Goal: Information Seeking & Learning: Find specific page/section

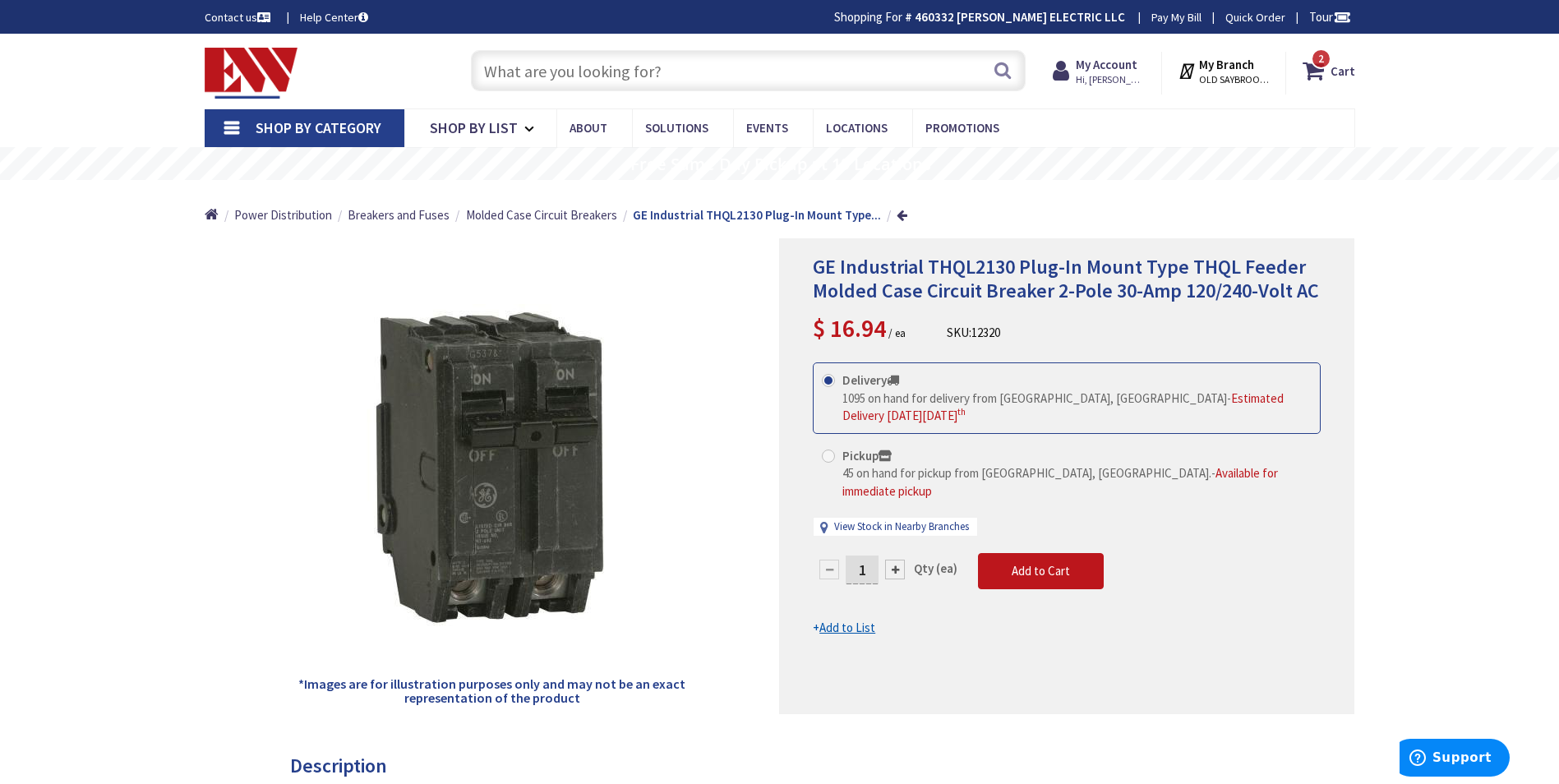
click at [560, 54] on input "text" at bounding box center [748, 70] width 555 height 41
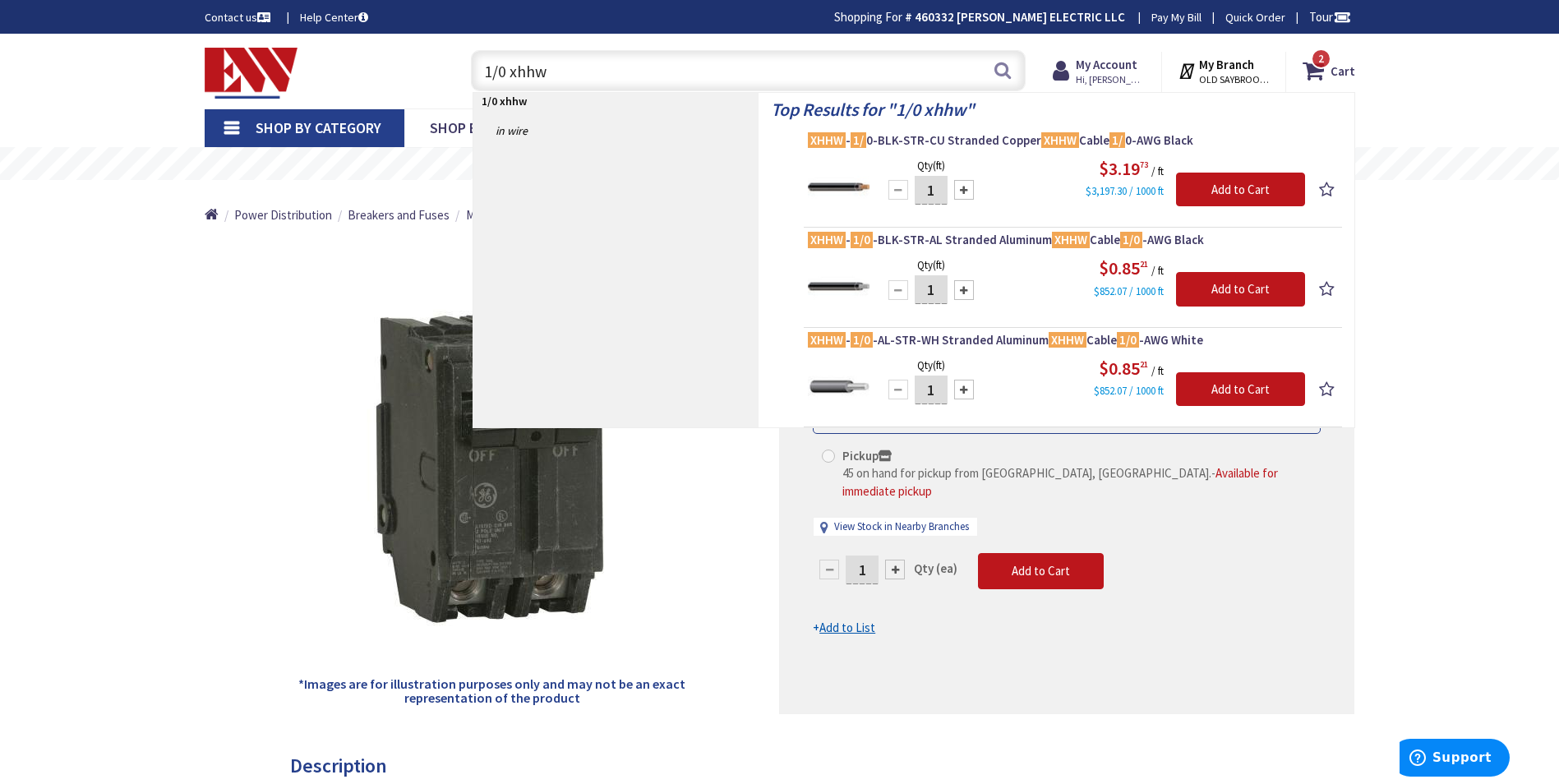
click at [506, 75] on input "1/0 xhhw" at bounding box center [748, 70] width 555 height 41
click at [562, 74] on input "6 xhhw" at bounding box center [748, 70] width 555 height 41
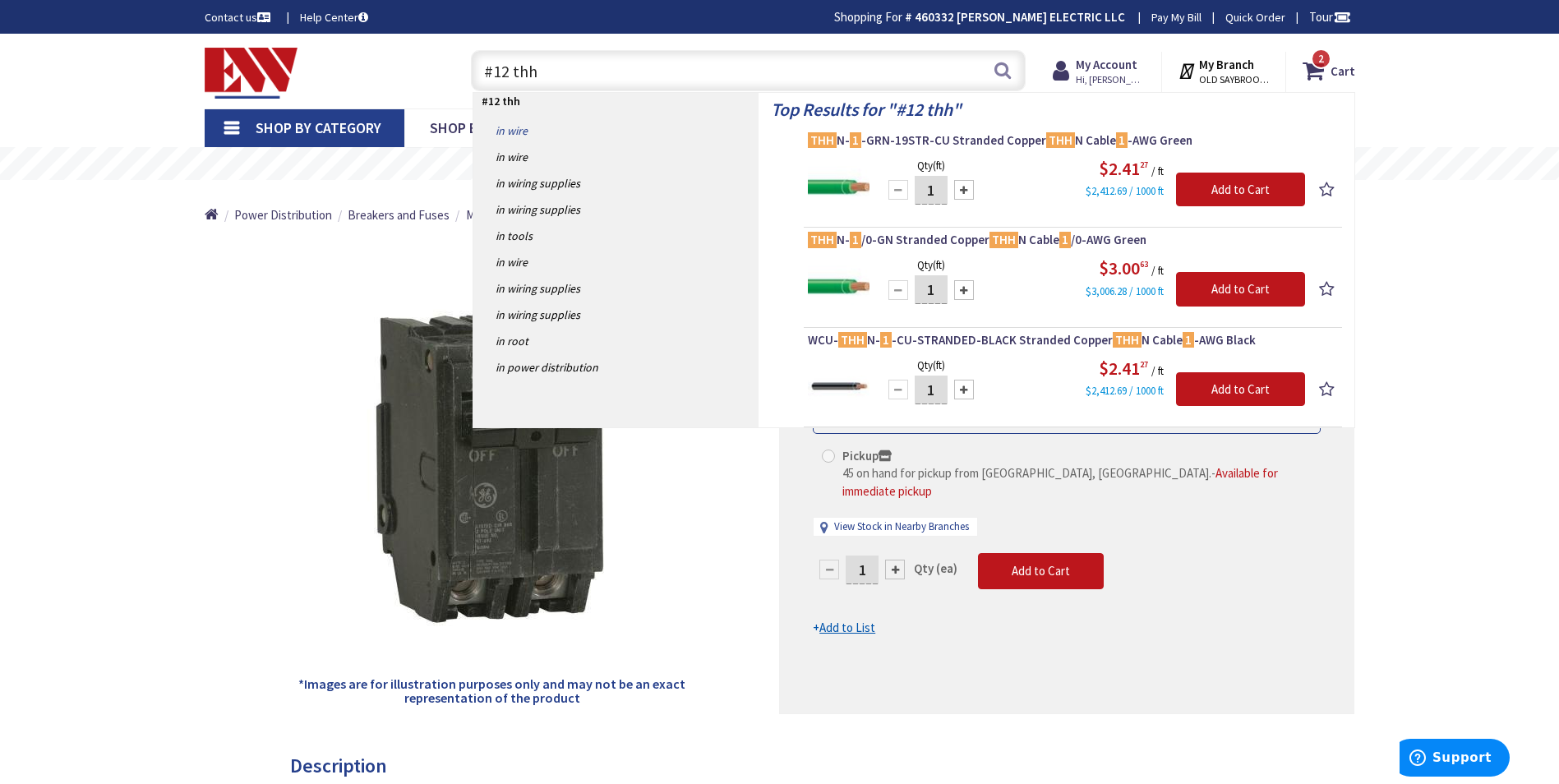
type input "#12 thh"
click at [528, 137] on link "in Wire" at bounding box center [615, 130] width 285 height 26
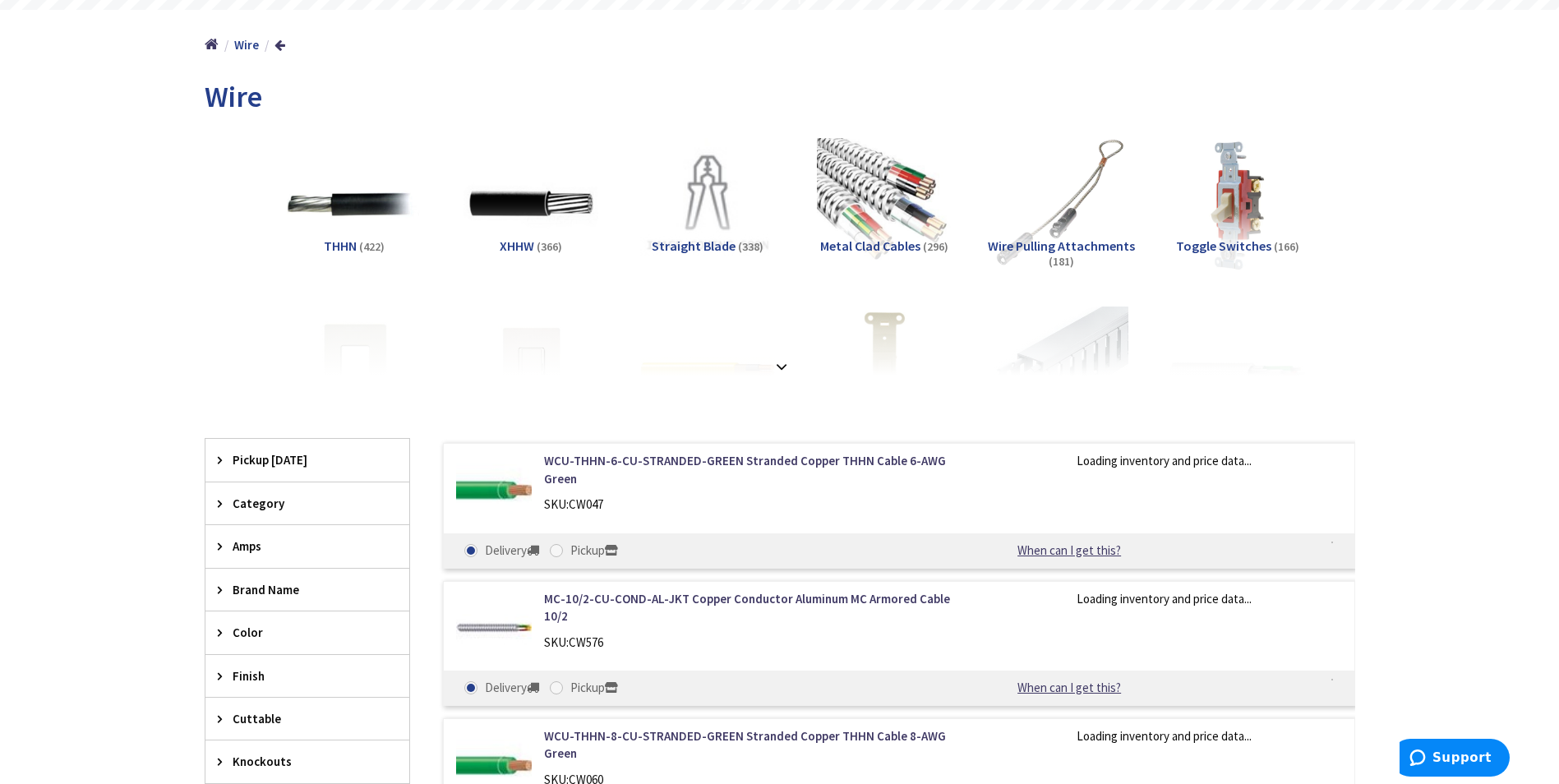
scroll to position [247, 0]
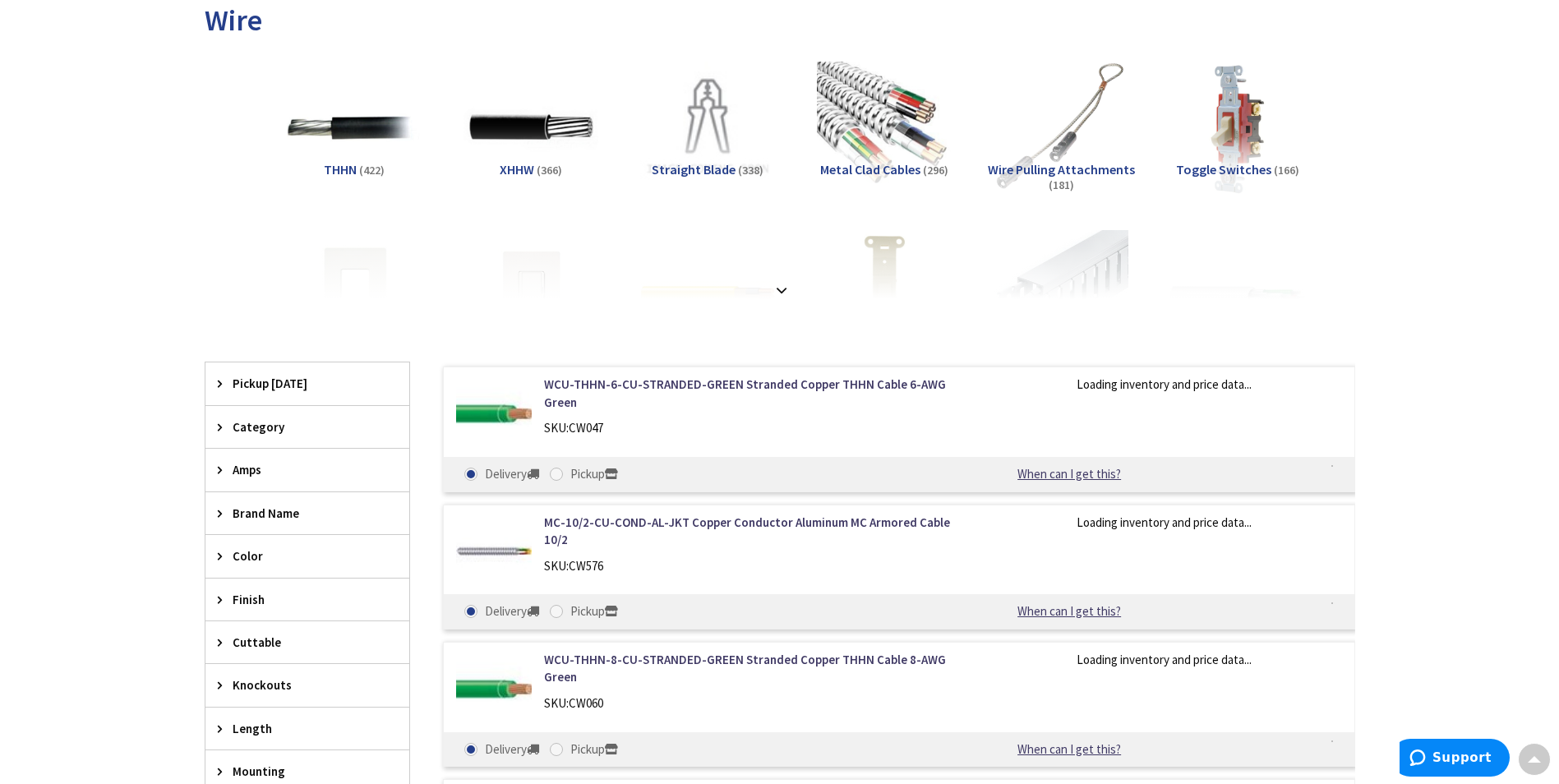
type input "[GEOGRAPHIC_DATA] Reflecting Pool, [STREET_ADDRESS][US_STATE]"
click at [262, 470] on span "Amps" at bounding box center [299, 470] width 134 height 18
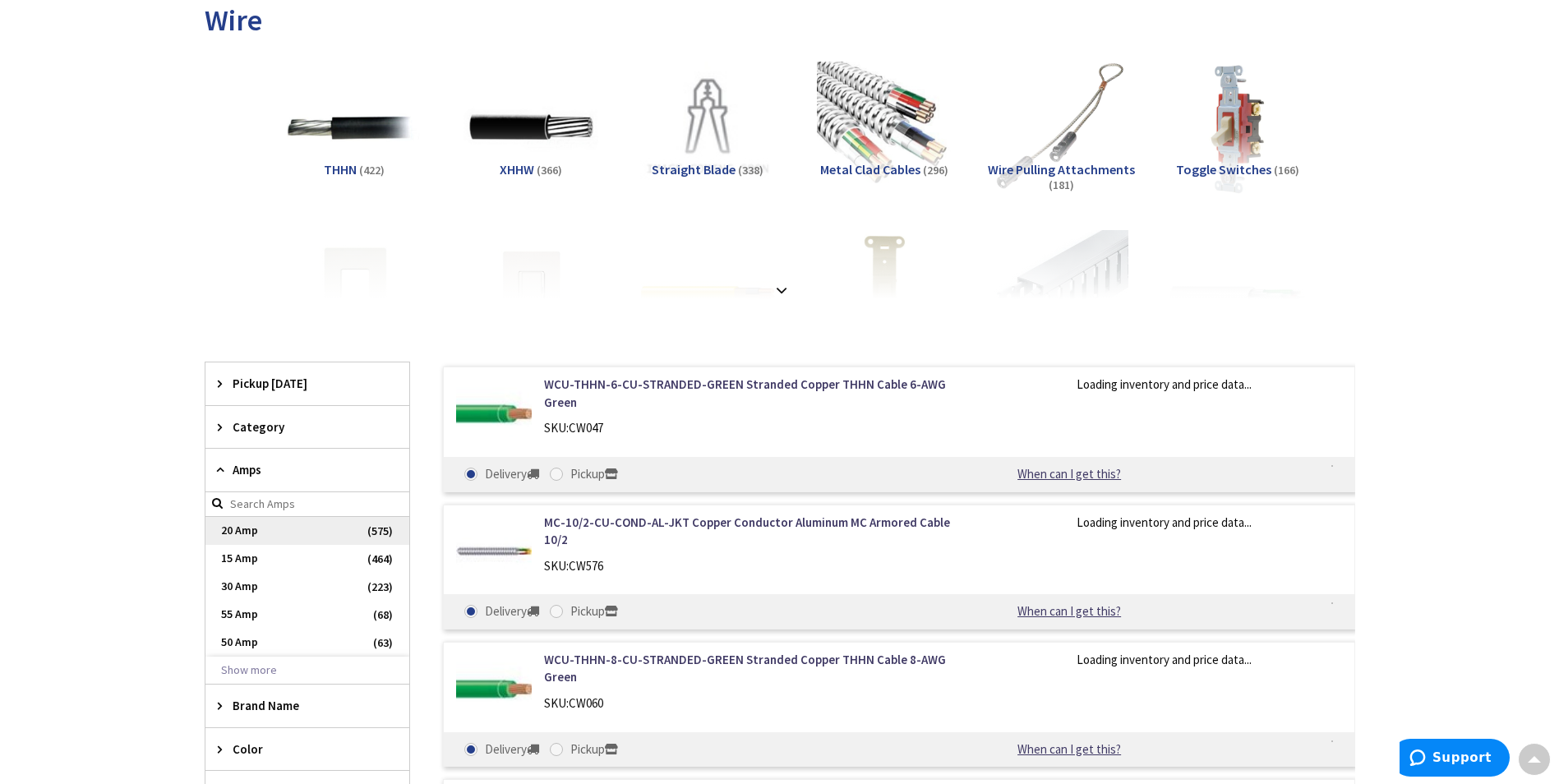
click at [262, 529] on span "20 Amp" at bounding box center [308, 530] width 204 height 28
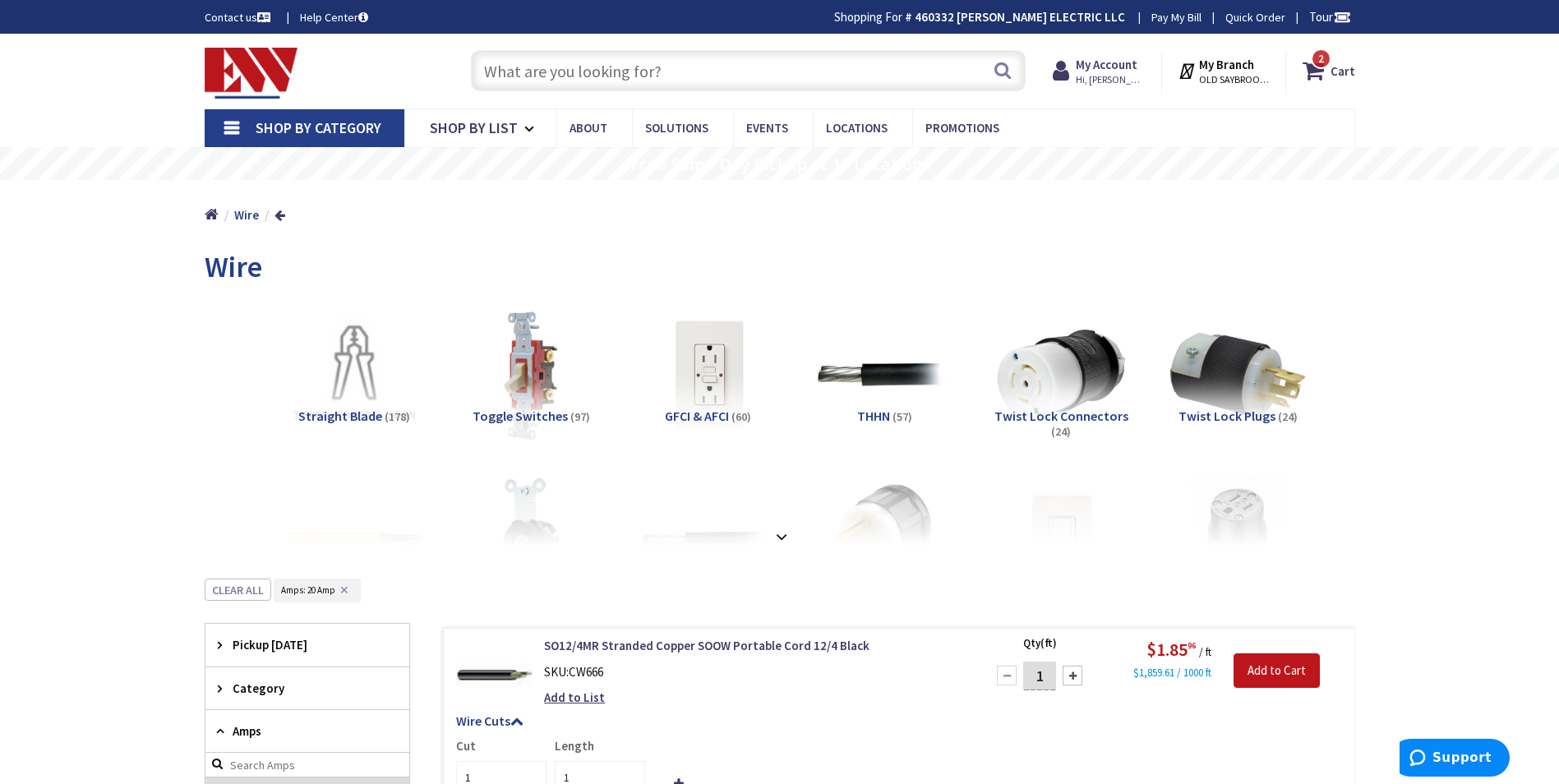
click at [625, 78] on input "text" at bounding box center [748, 70] width 555 height 41
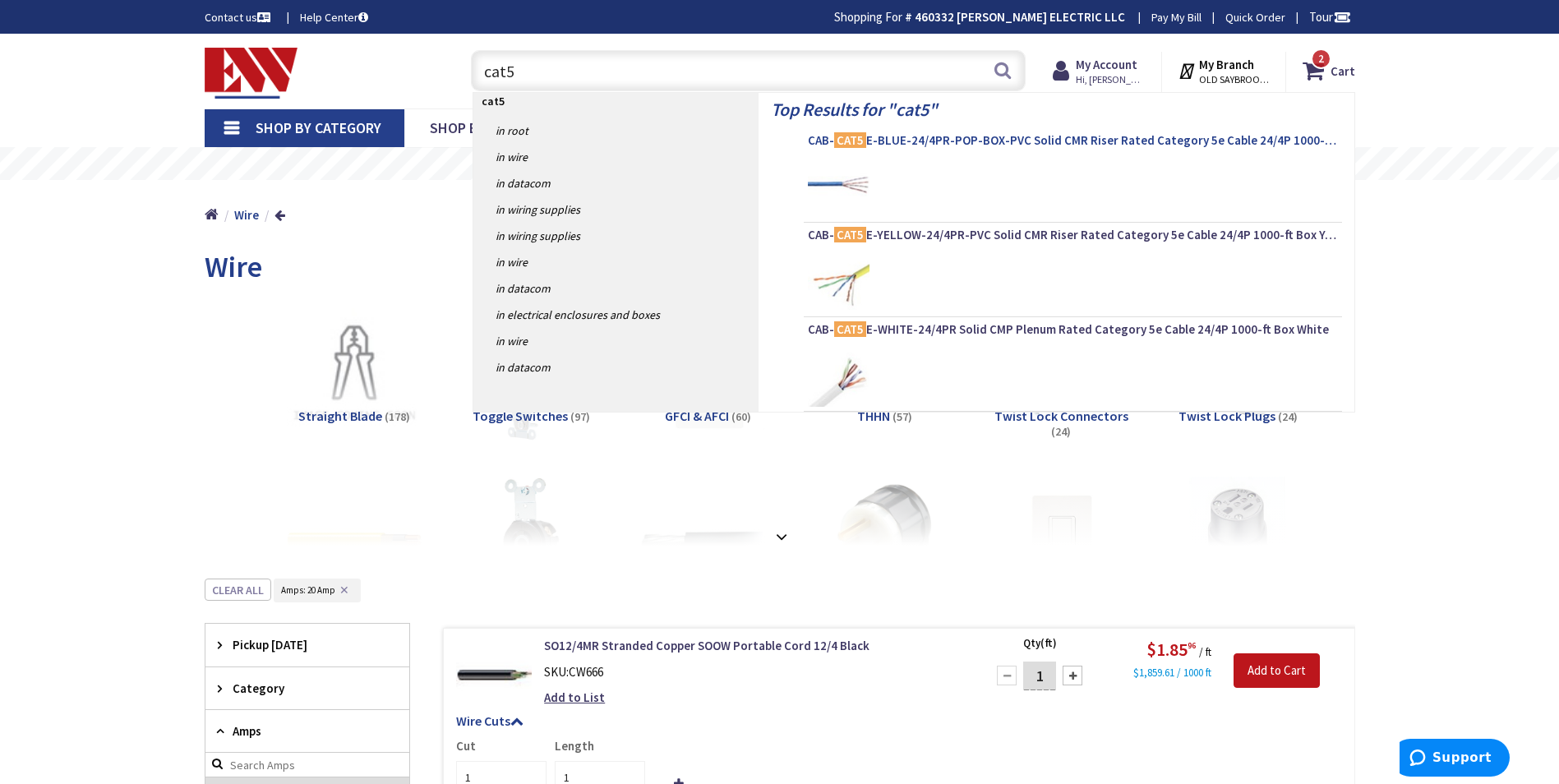
type input "cat5"
click at [950, 141] on span "CAB- CAT5 E-BLUE-24/4PR-POP-BOX-PVC Solid CMR Riser Rated Category 5e Cable 24/…" at bounding box center [1073, 140] width 530 height 17
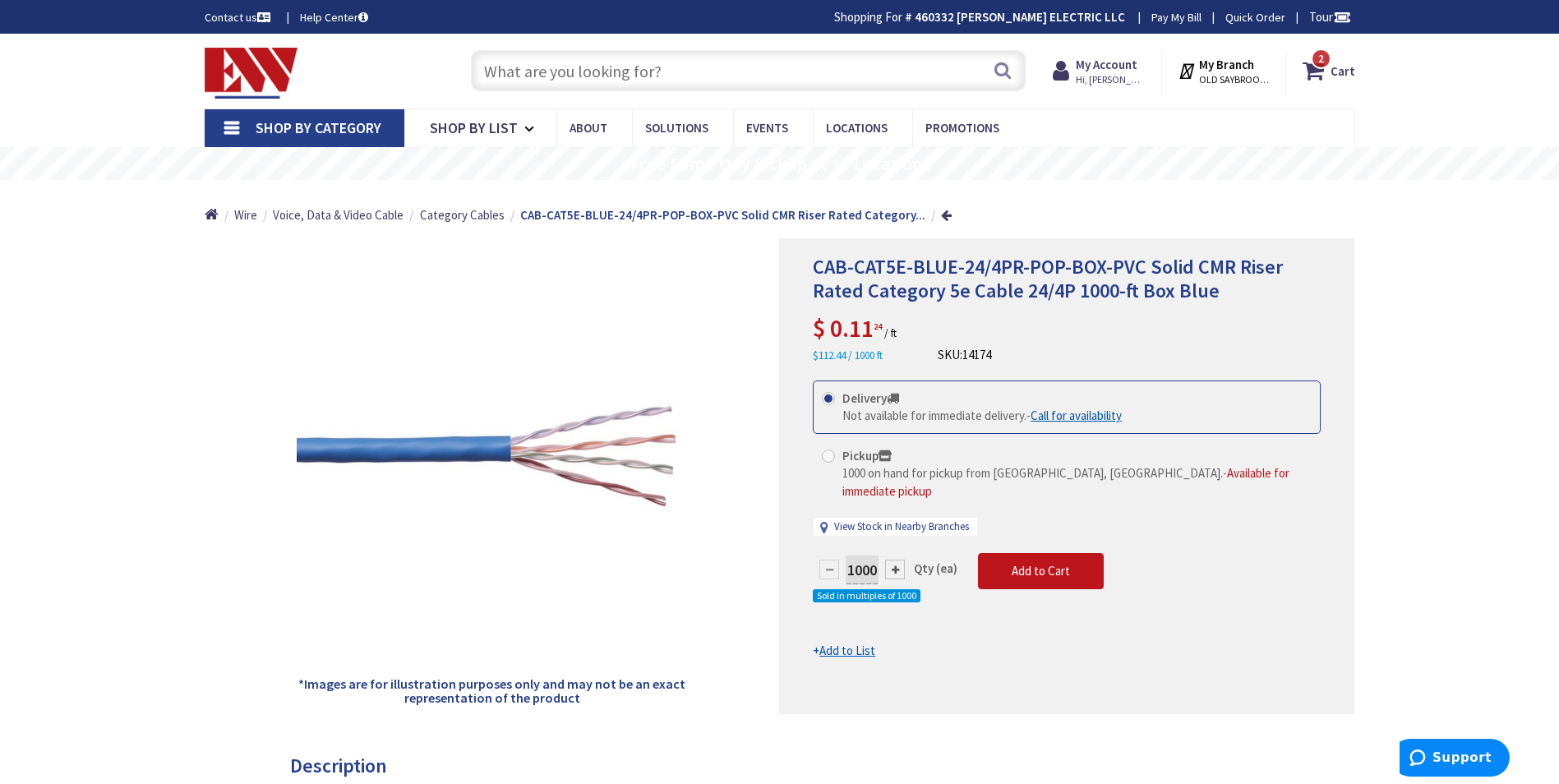
click at [614, 94] on div "Search" at bounding box center [745, 69] width 563 height 53
click at [617, 83] on input "text" at bounding box center [748, 70] width 555 height 41
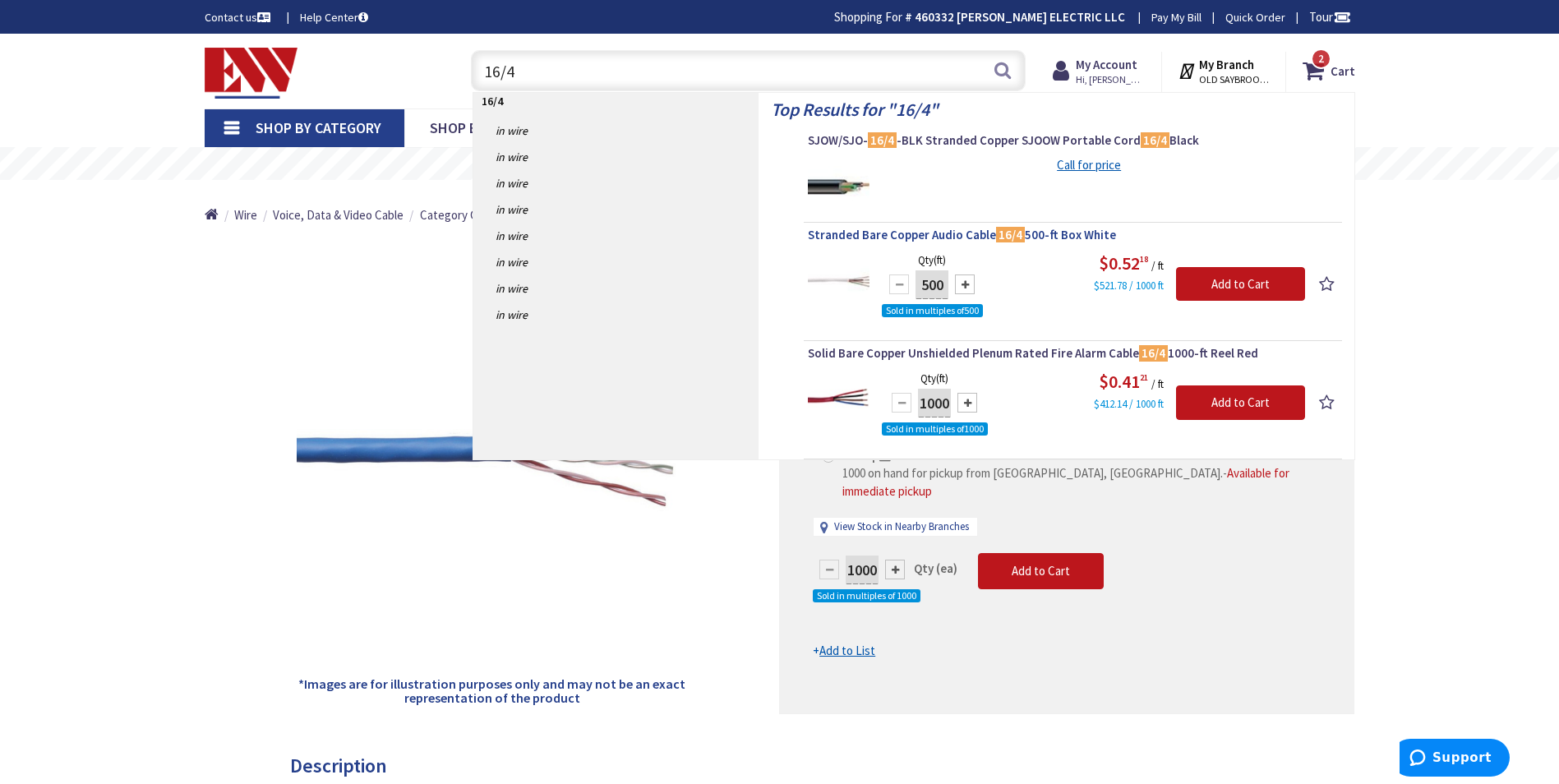
type input "16/4"
click at [909, 242] on span "Stranded Bare Copper Audio Cable 16/4 500-ft Box White" at bounding box center [1073, 235] width 530 height 17
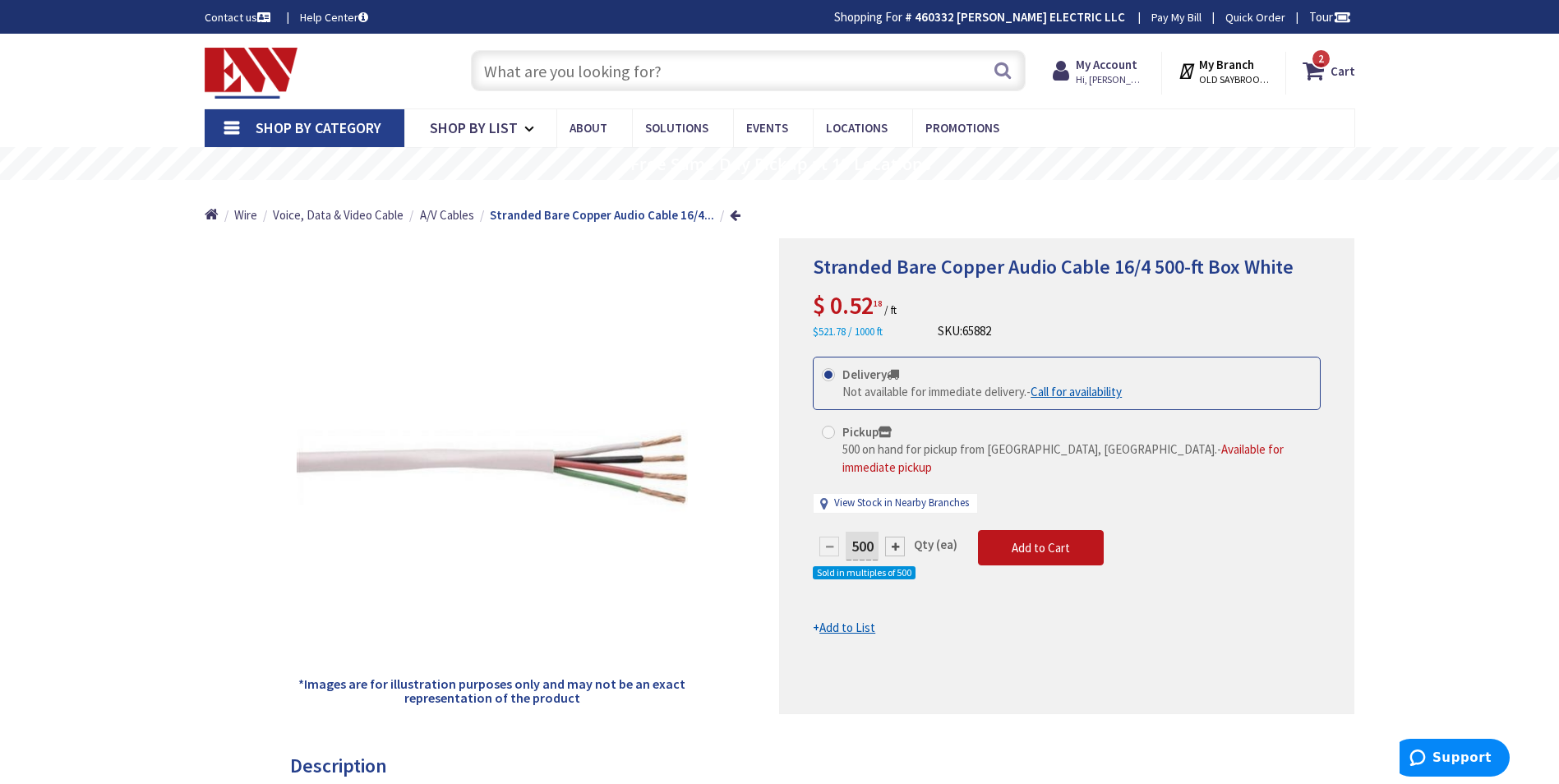
click at [517, 65] on input "text" at bounding box center [748, 70] width 555 height 41
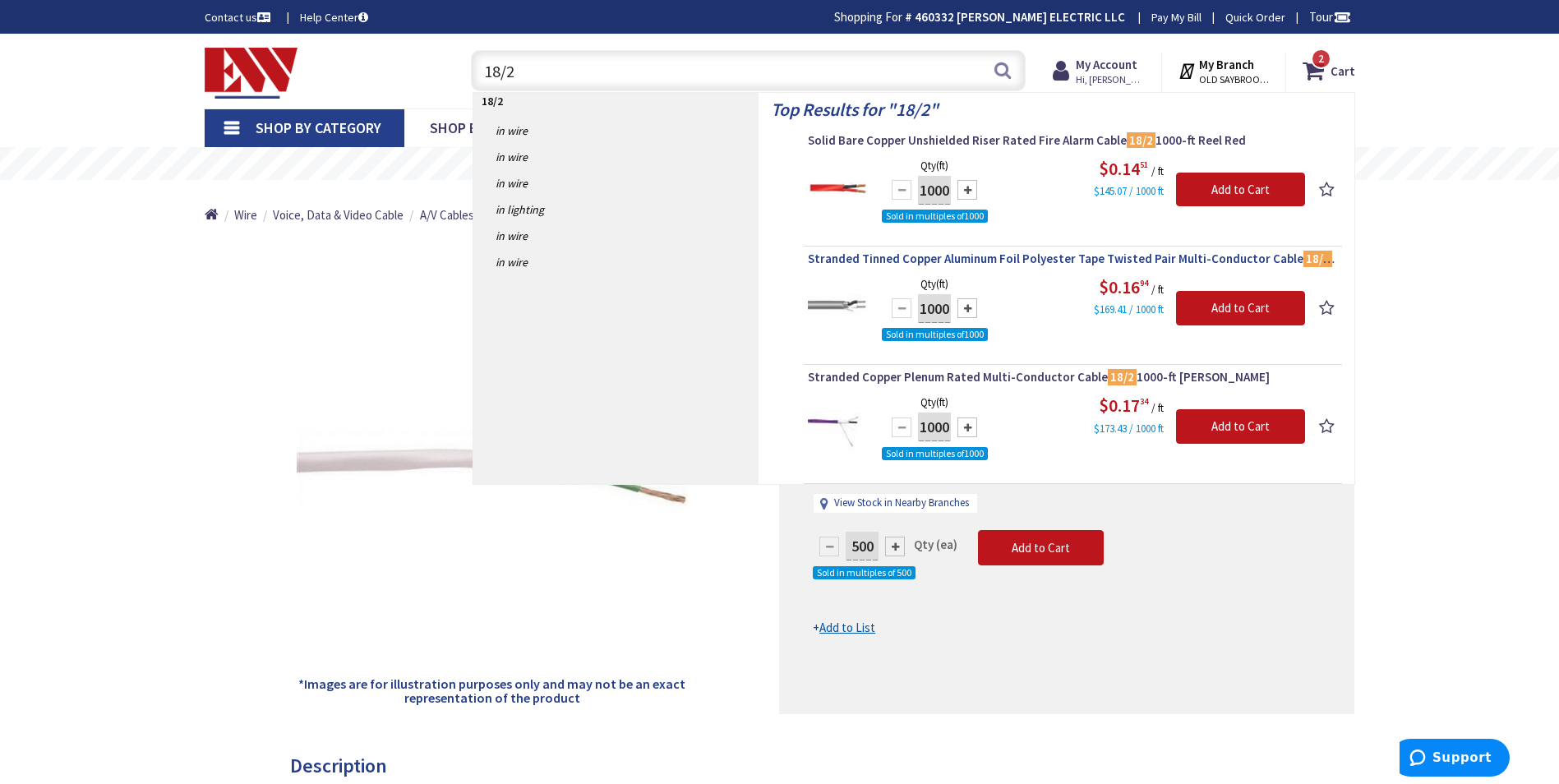
type input "18/2"
click at [965, 264] on span "Stranded Tinned Copper Aluminum Foil Polyester Tape Twisted Pair Multi-Conducto…" at bounding box center [1073, 259] width 530 height 17
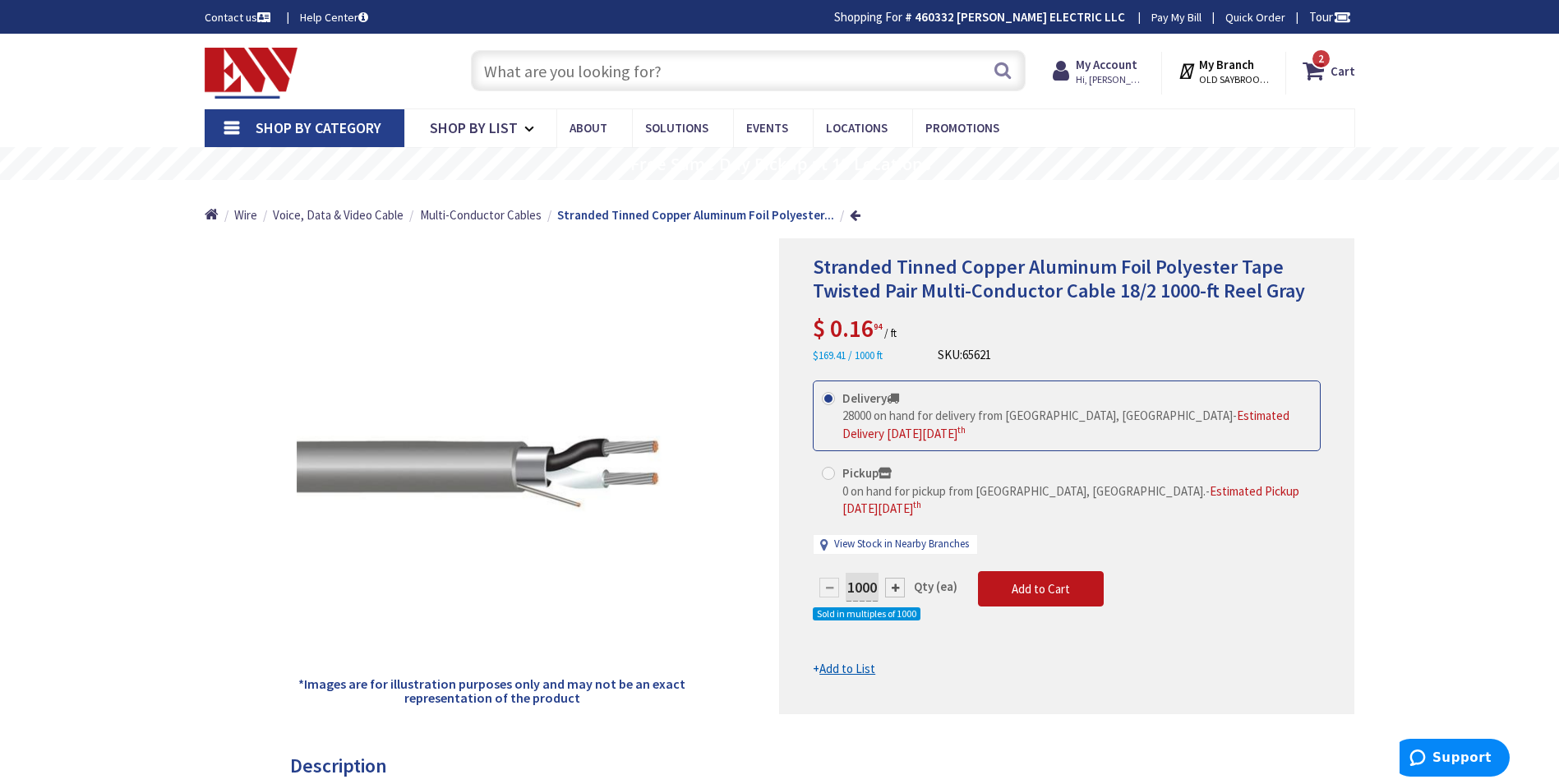
click at [512, 80] on input "text" at bounding box center [748, 70] width 555 height 41
click at [532, 55] on input "text" at bounding box center [748, 70] width 555 height 41
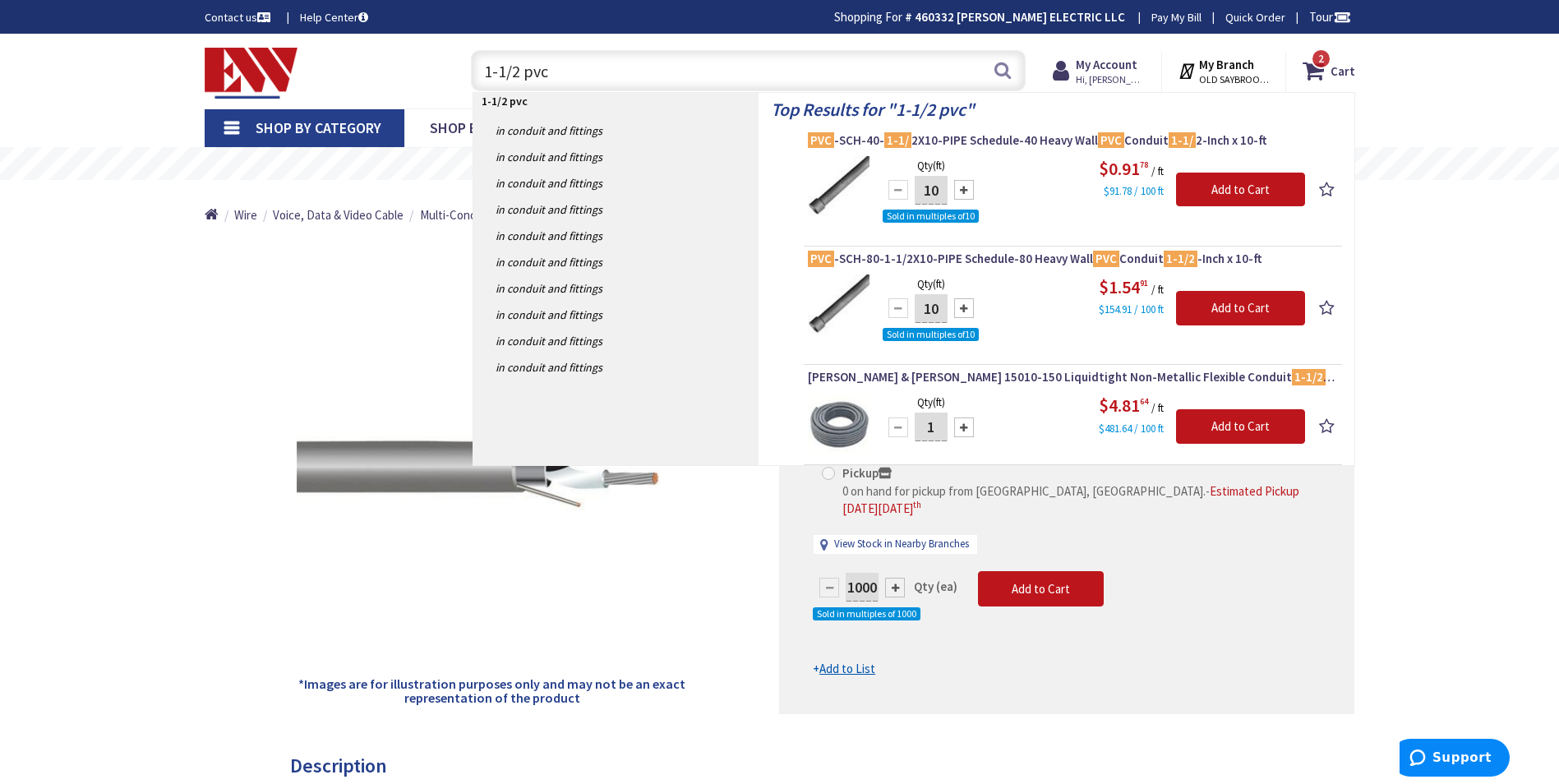
drag, startPoint x: 518, startPoint y: 74, endPoint x: 466, endPoint y: 74, distance: 52.0
click at [466, 74] on div "1-1/2 pvc 1-1/2 pvc Search" at bounding box center [745, 69] width 563 height 53
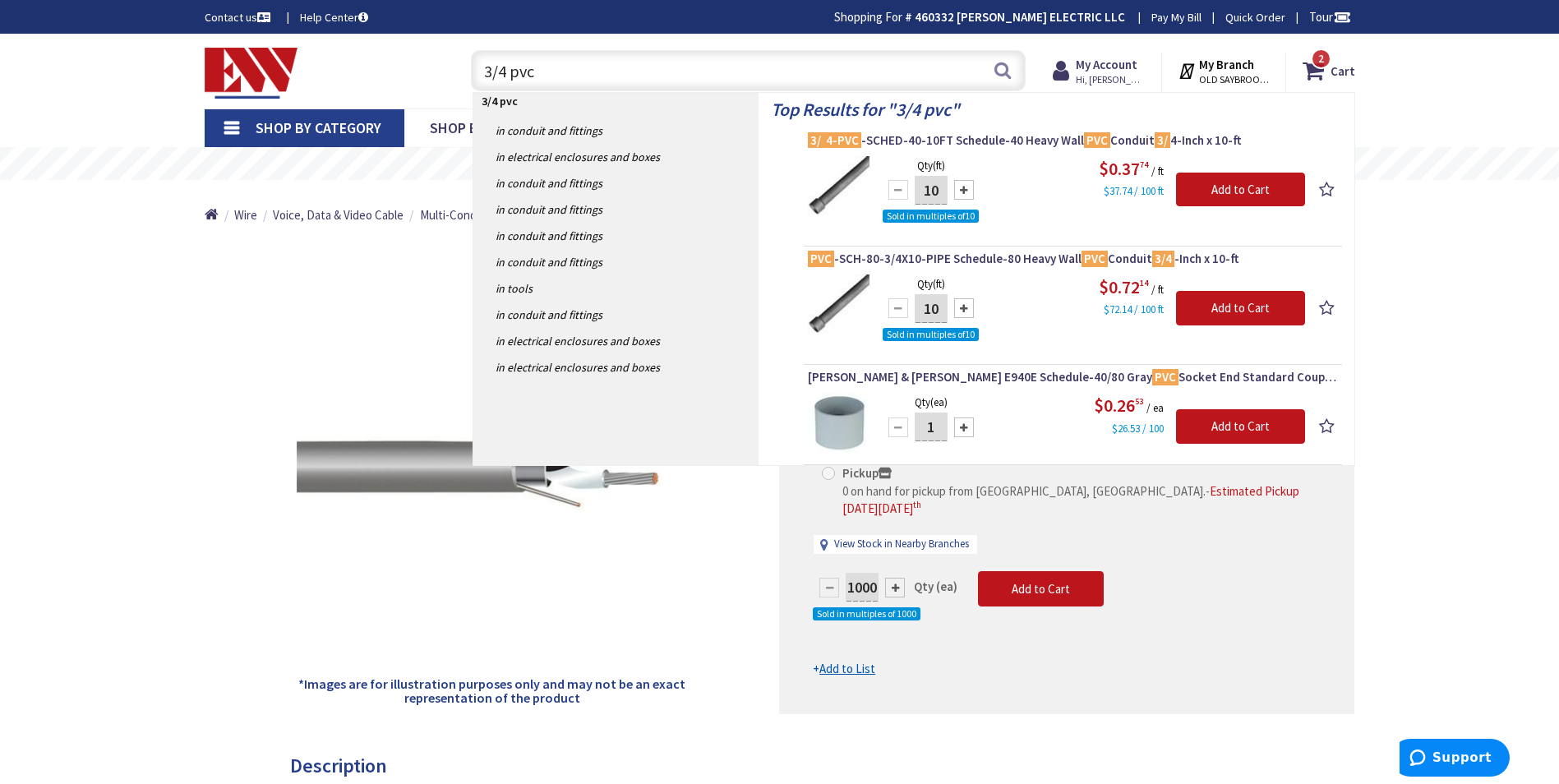
click at [647, 58] on input "3/4 pvc" at bounding box center [748, 70] width 555 height 41
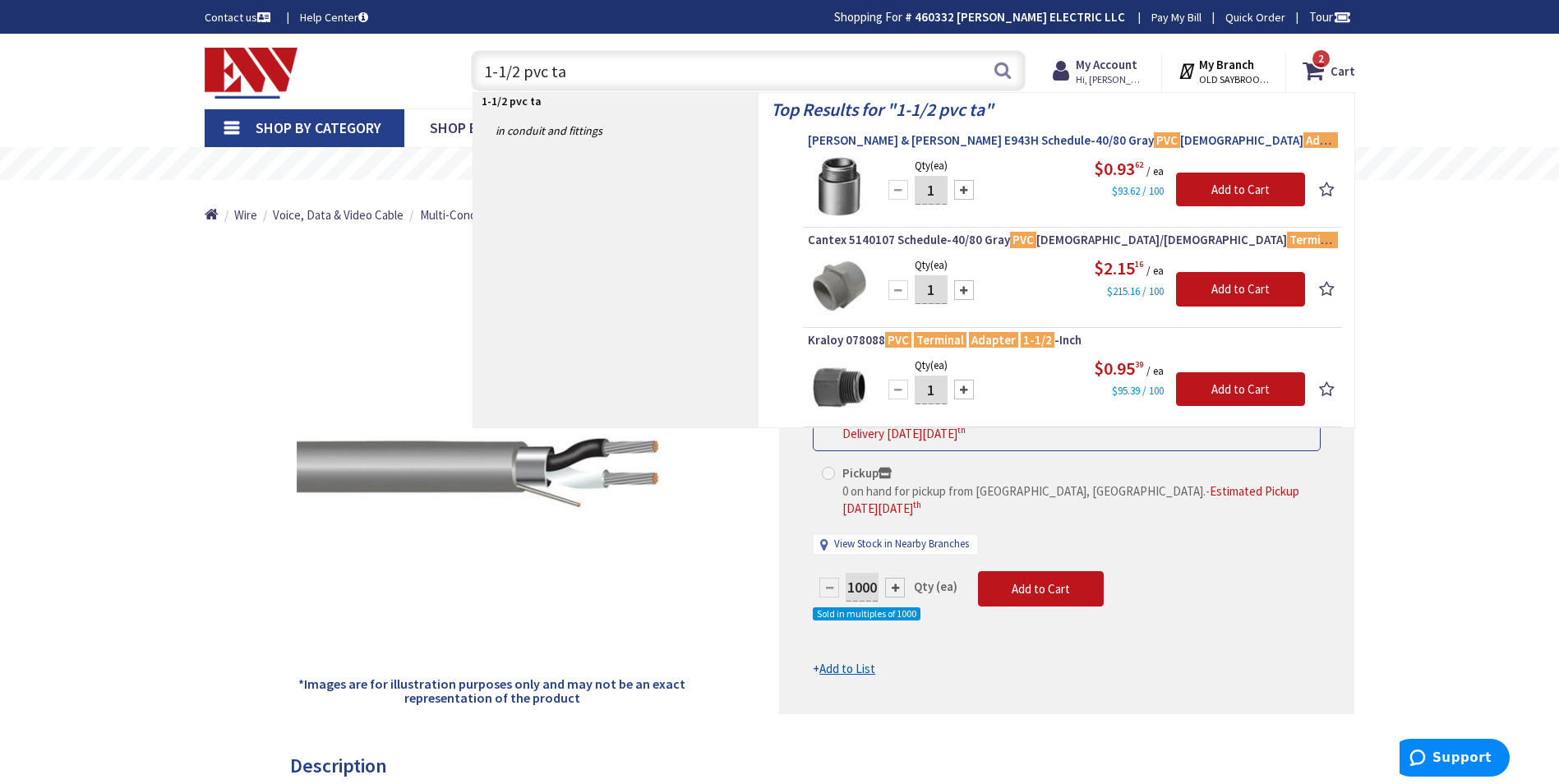
type input "1-1/2 pvc ta"
click at [934, 148] on span "Thomas & Betts E943H Schedule-40/80 Gray PVC Male Adapter 1-1/2 -Inch Carlon®" at bounding box center [1073, 140] width 530 height 17
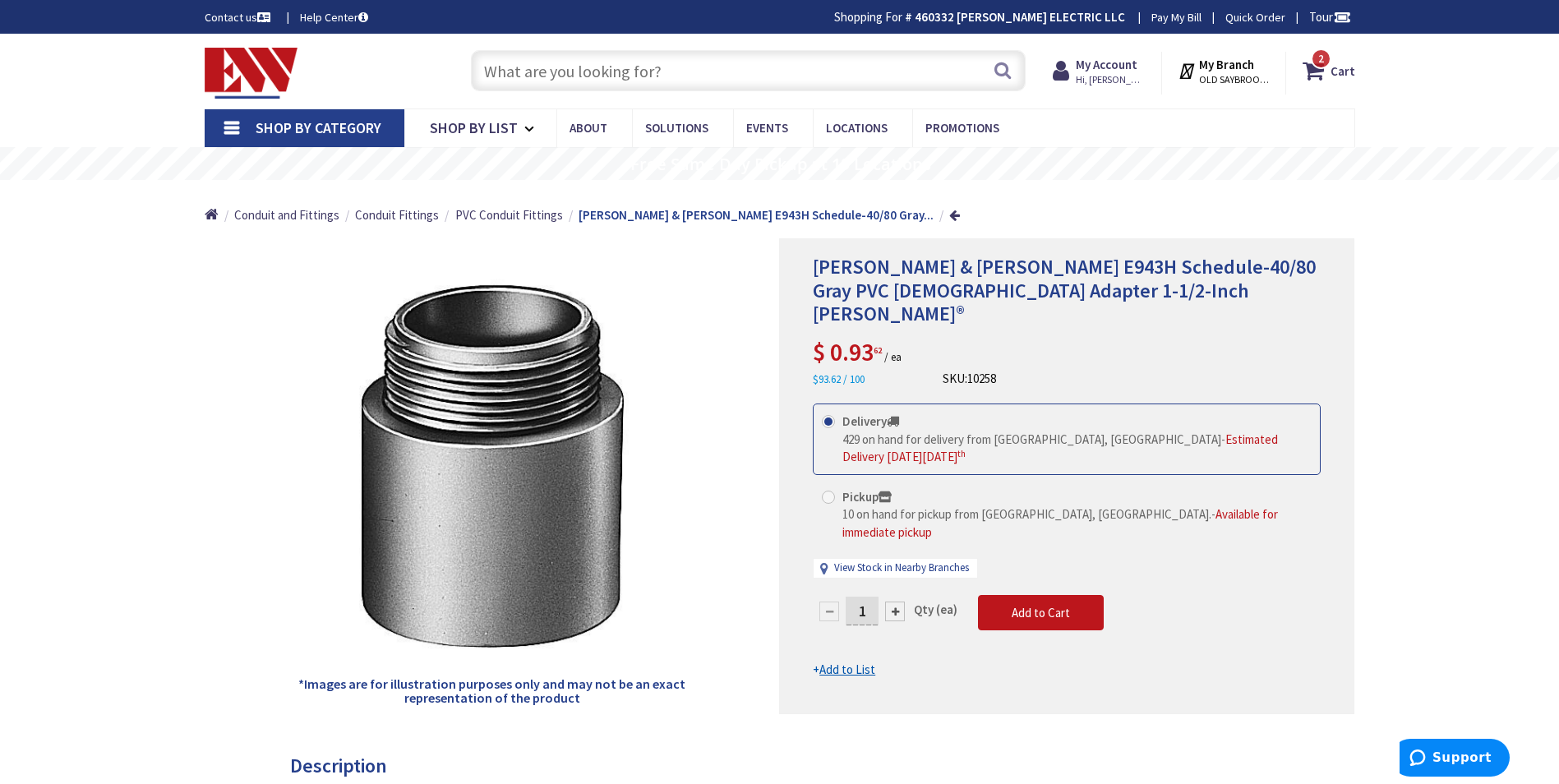
click at [582, 84] on input "text" at bounding box center [748, 70] width 555 height 41
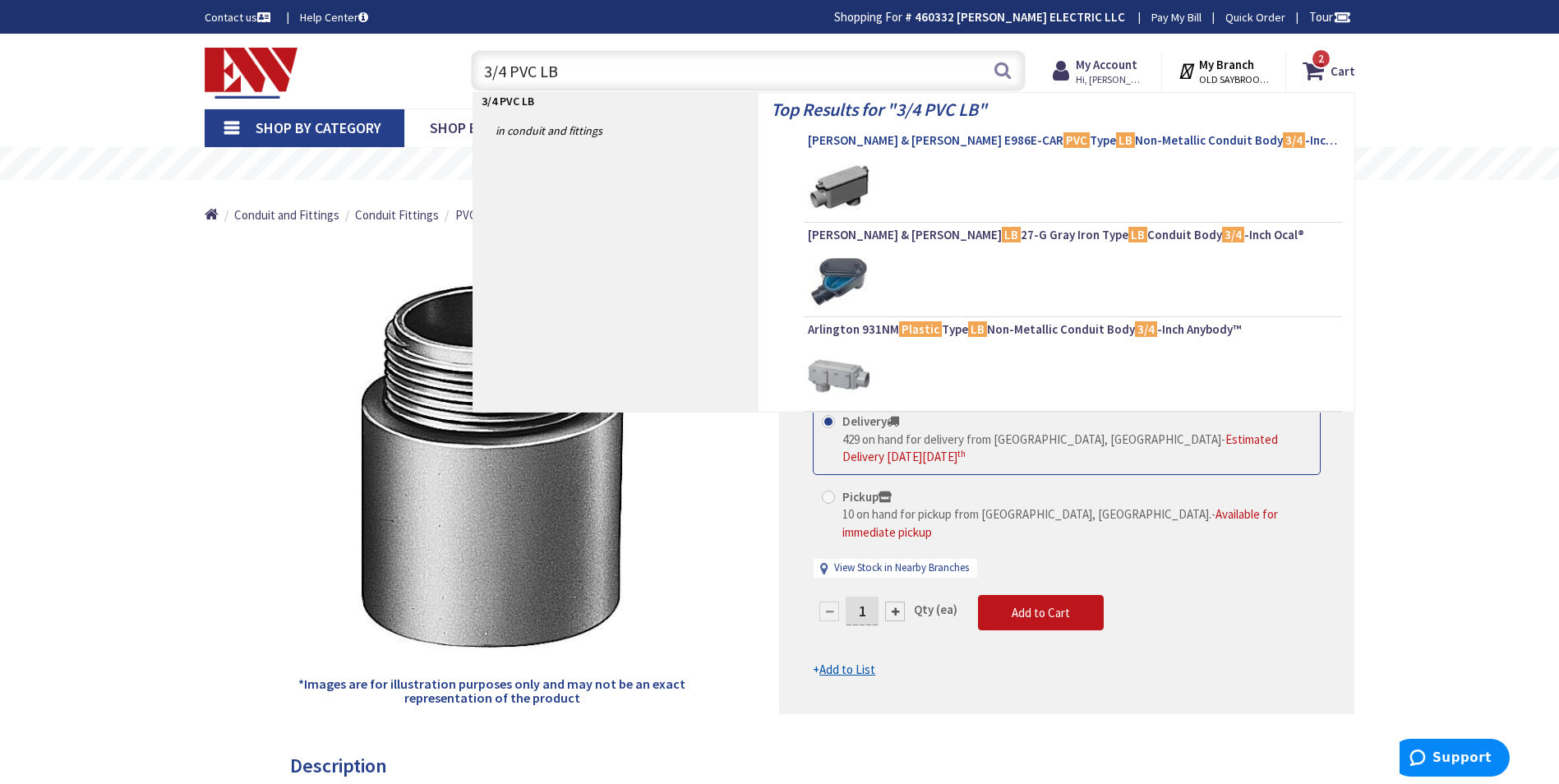
type input "3/4 PVC LB"
click at [894, 132] on span "Thomas & Betts E986E-CAR PVC Type LB Non-Metallic Conduit Body 3/4 -Inch Carlon®" at bounding box center [1073, 140] width 530 height 17
click at [889, 142] on span "Thomas & Betts E986E-CAR PVC Type LB Non-Metallic Conduit Body 3/4 -Inch Carlon®" at bounding box center [1073, 140] width 530 height 17
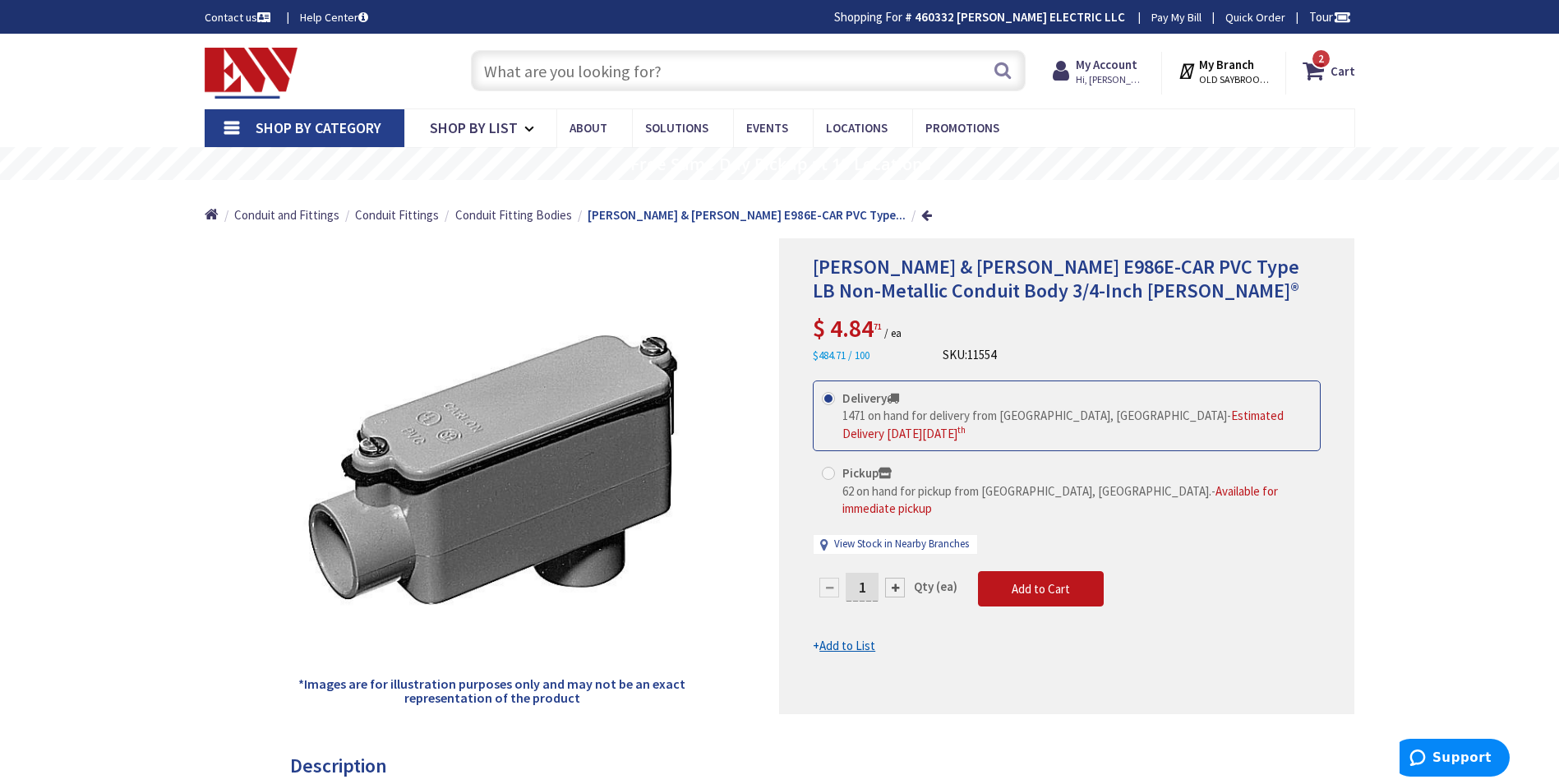
click at [736, 82] on input "text" at bounding box center [748, 70] width 555 height 41
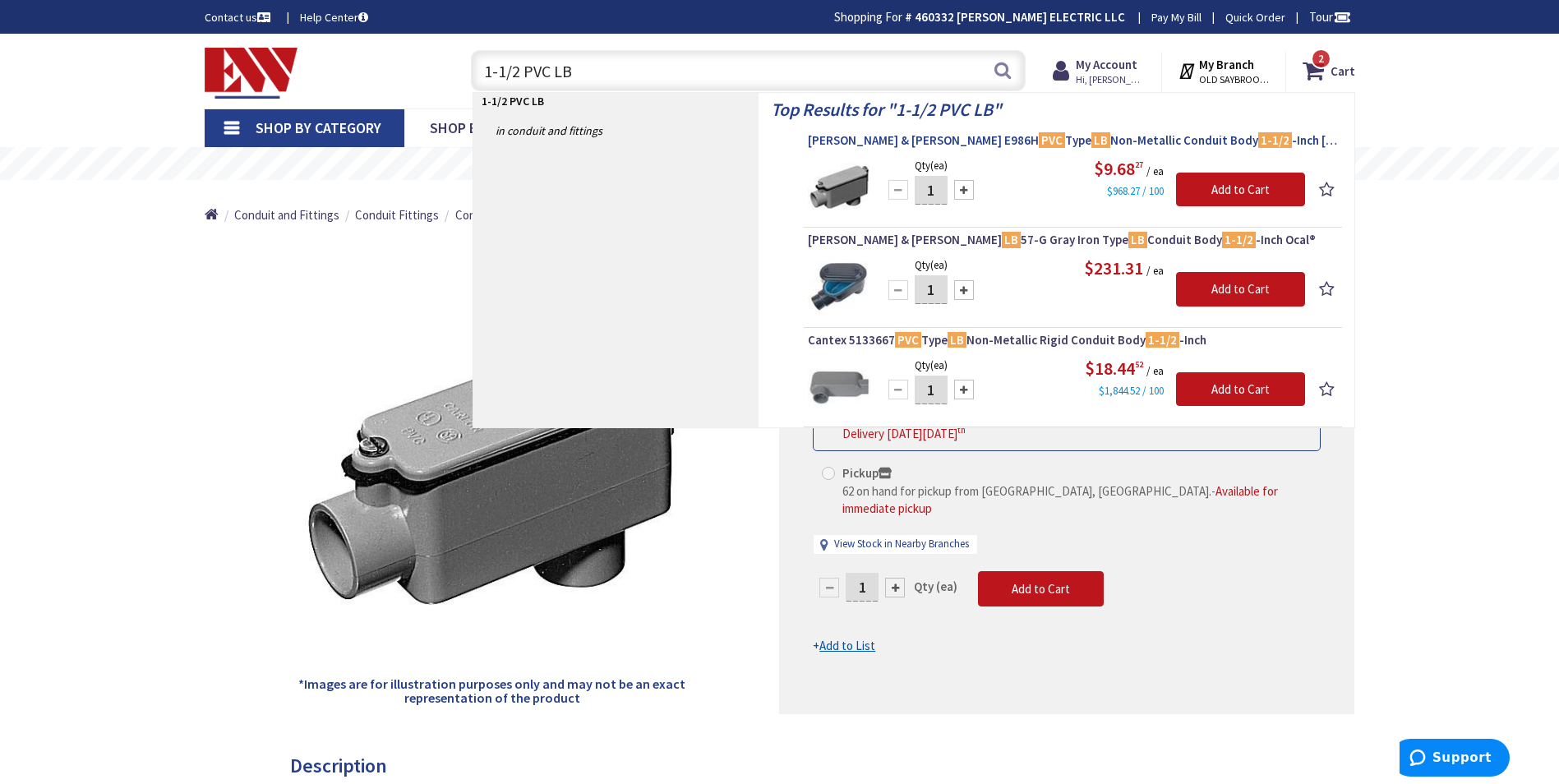
type input "1-1/2 PVC LB"
click at [925, 141] on span "Thomas & Betts E986H PVC Type LB Non-Metallic Conduit Body 1-1/2 -Inch Carlon®" at bounding box center [1073, 140] width 530 height 17
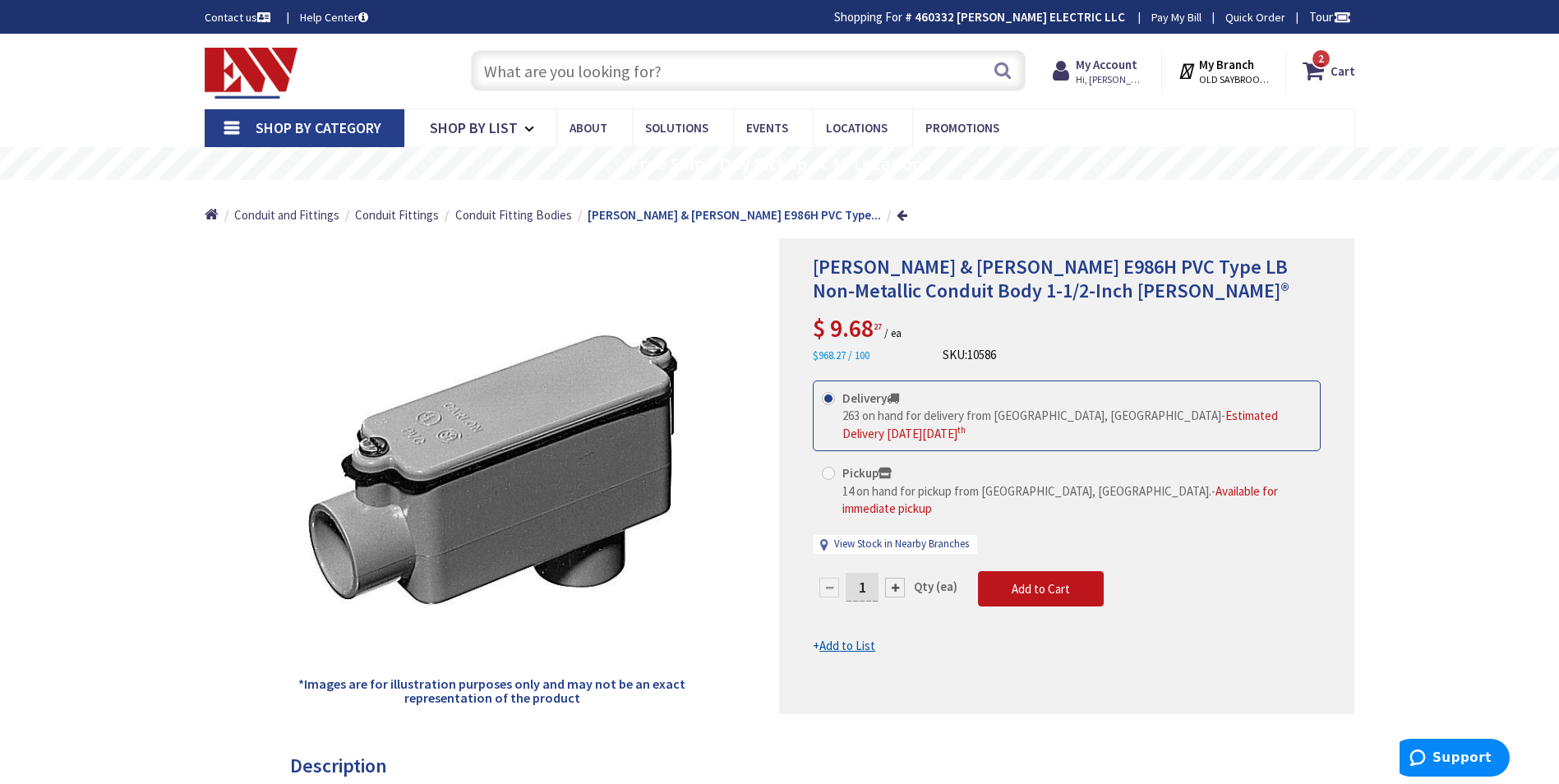
click at [516, 79] on input "text" at bounding box center [748, 70] width 555 height 41
